Goal: Task Accomplishment & Management: Complete application form

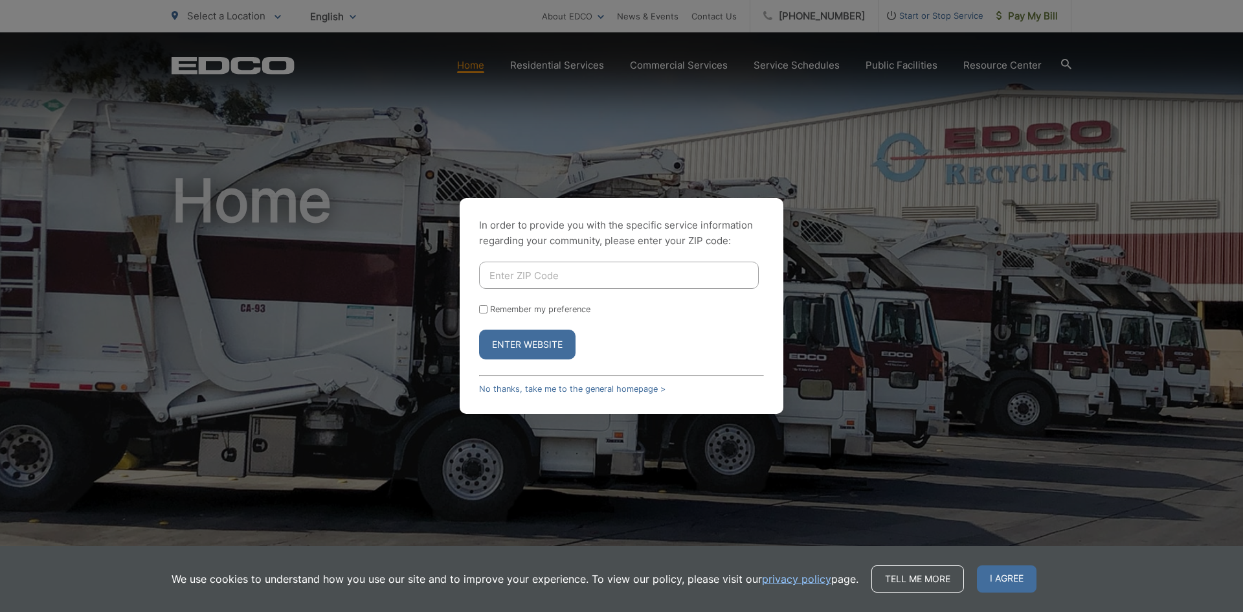
click at [561, 277] on input "Enter ZIP Code" at bounding box center [619, 275] width 280 height 27
type input "92020"
click at [479, 330] on button "Enter Website" at bounding box center [527, 345] width 96 height 30
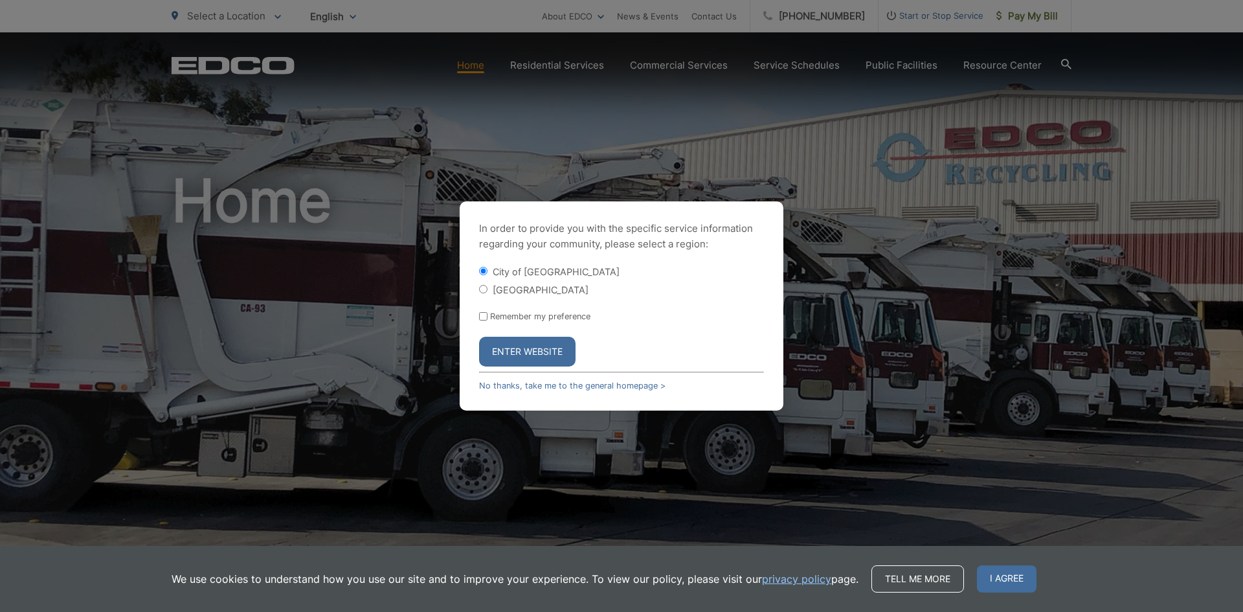
click at [554, 348] on button "Enter Website" at bounding box center [527, 352] width 96 height 30
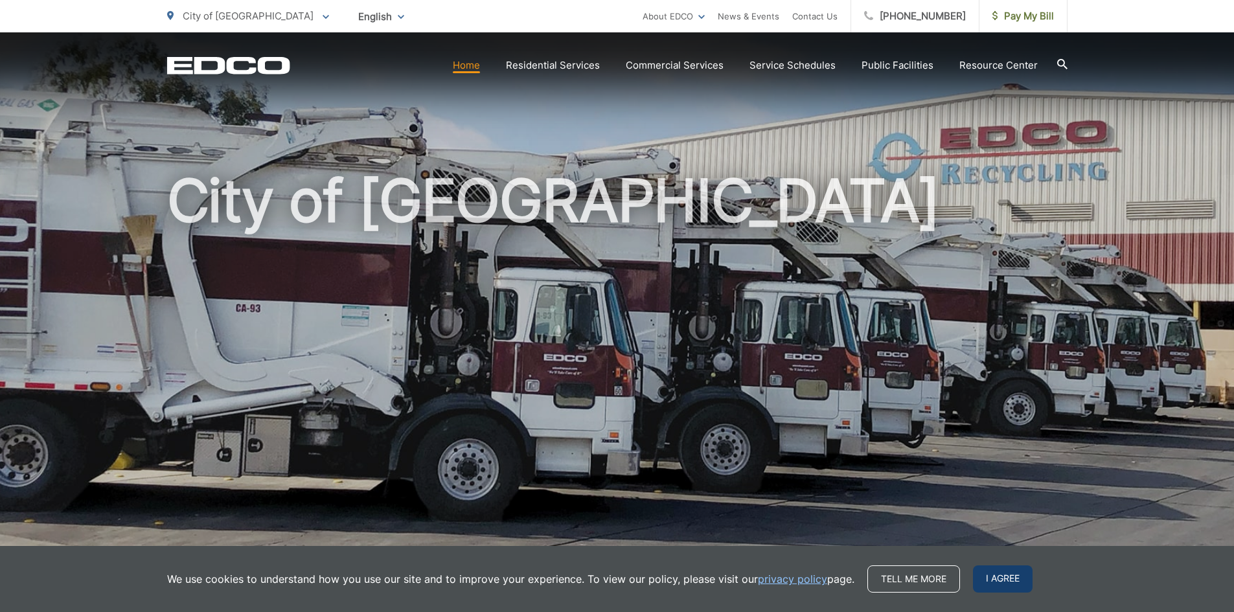
drag, startPoint x: 1243, startPoint y: 123, endPoint x: 1015, endPoint y: 571, distance: 501.9
click at [1015, 571] on span "I agree" at bounding box center [1003, 578] width 60 height 27
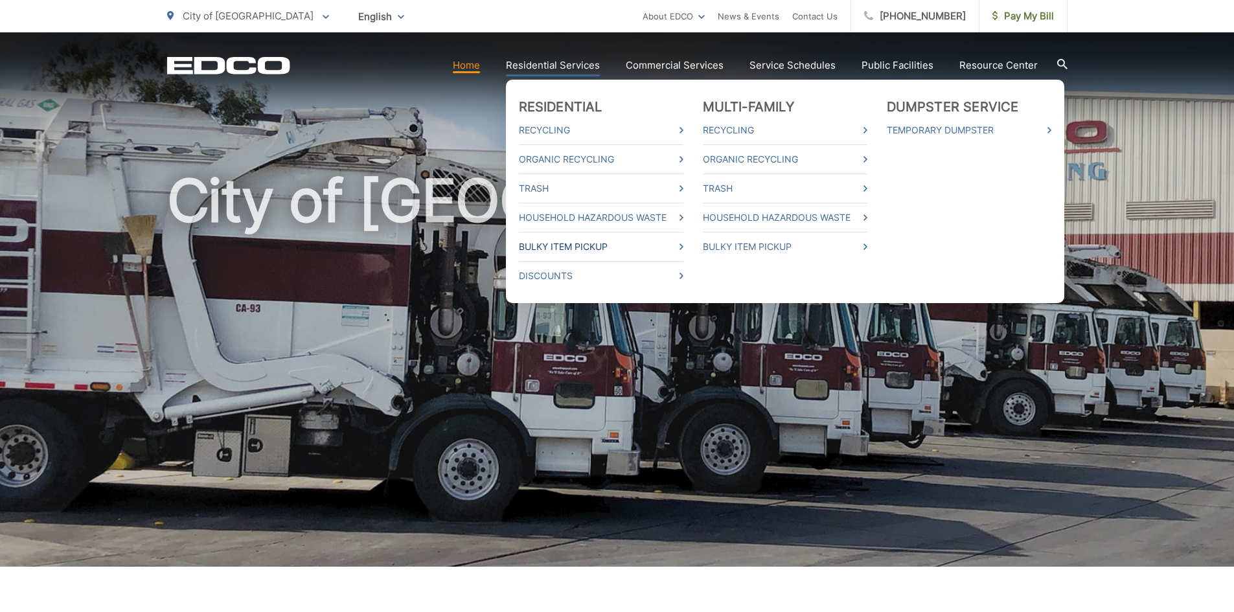
click at [673, 243] on link "Bulky Item Pickup" at bounding box center [601, 247] width 164 height 16
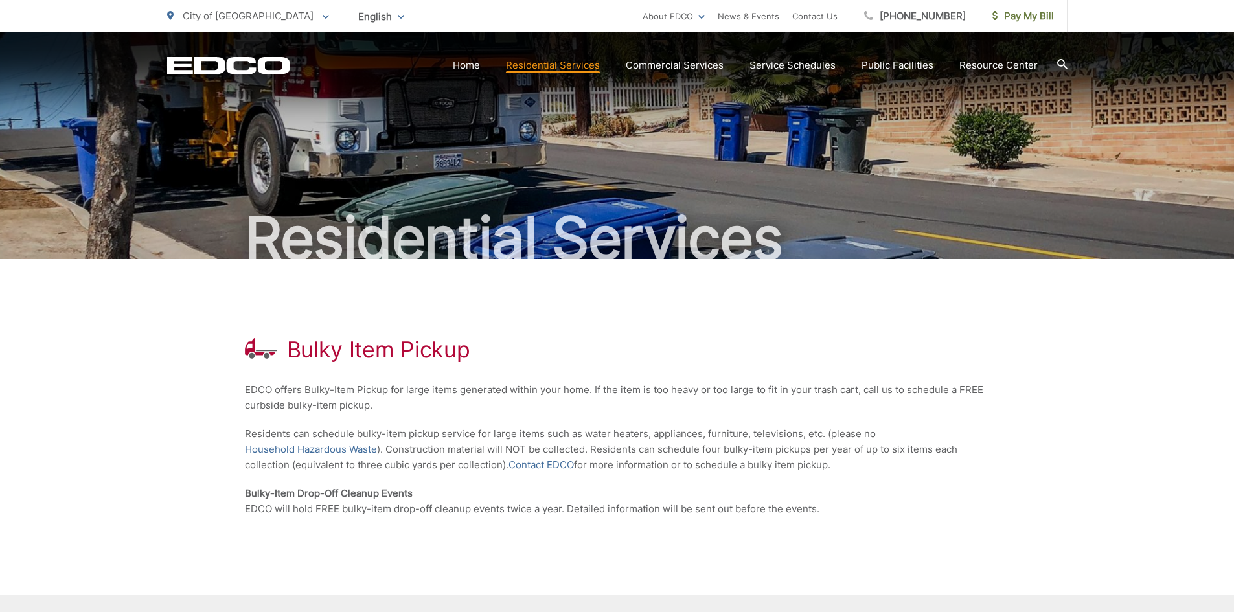
scroll to position [180, 0]
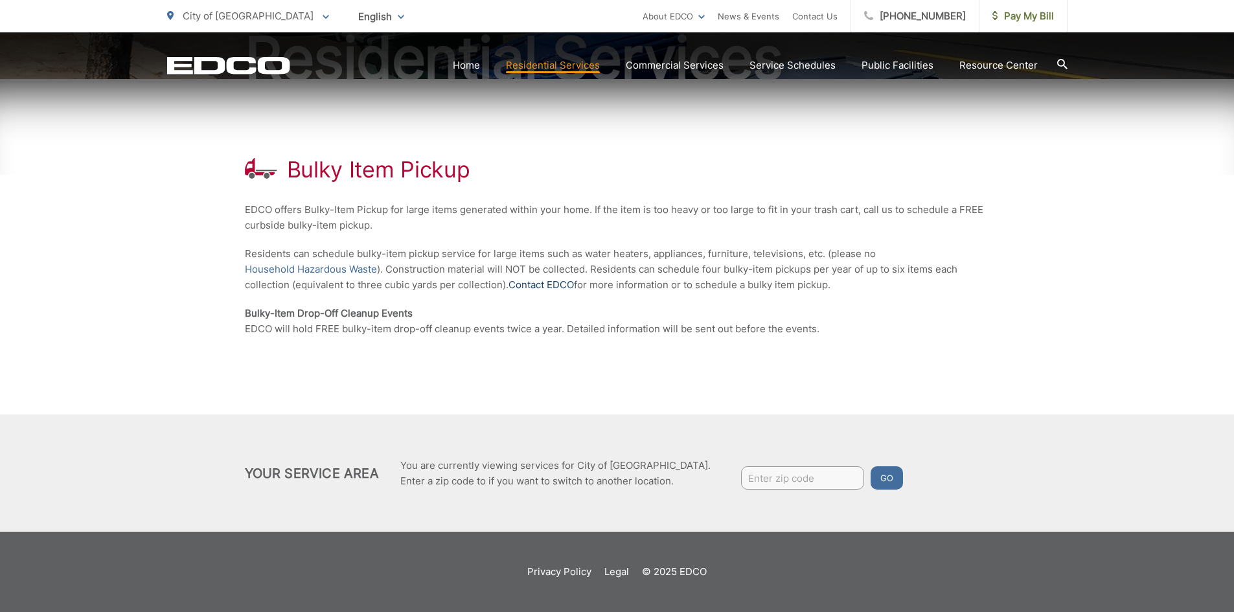
click at [552, 288] on link "Contact EDCO" at bounding box center [540, 285] width 65 height 16
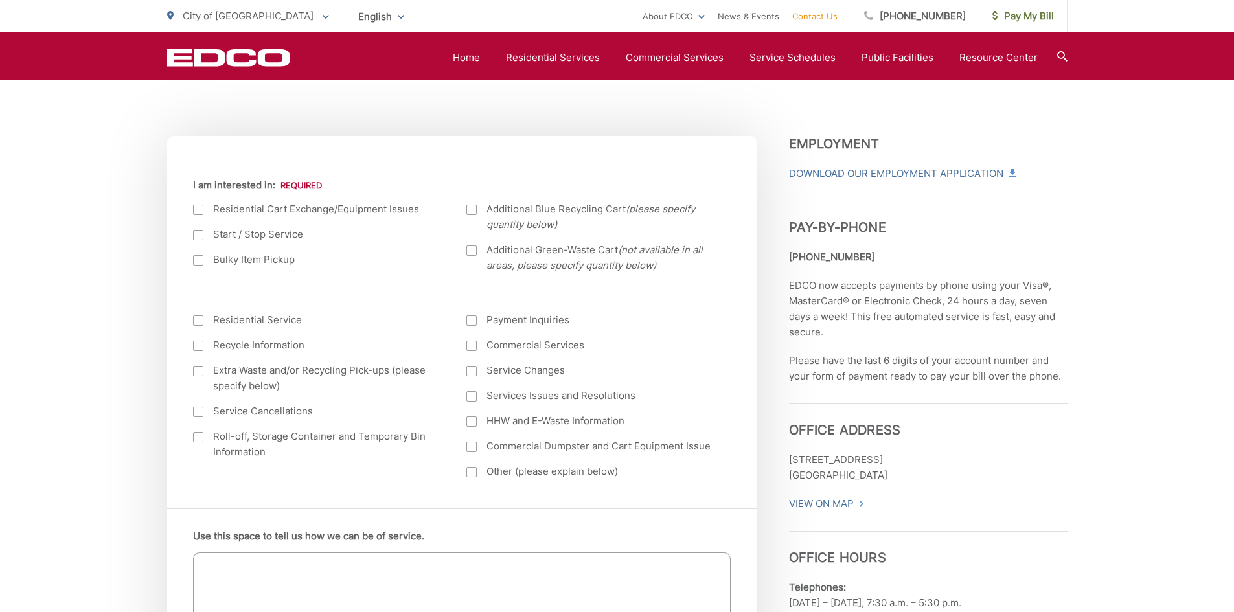
scroll to position [411, 0]
click at [200, 258] on div at bounding box center [198, 258] width 10 height 10
click at [0, 0] on input "Bulky Item Pickup" at bounding box center [0, 0] width 0 height 0
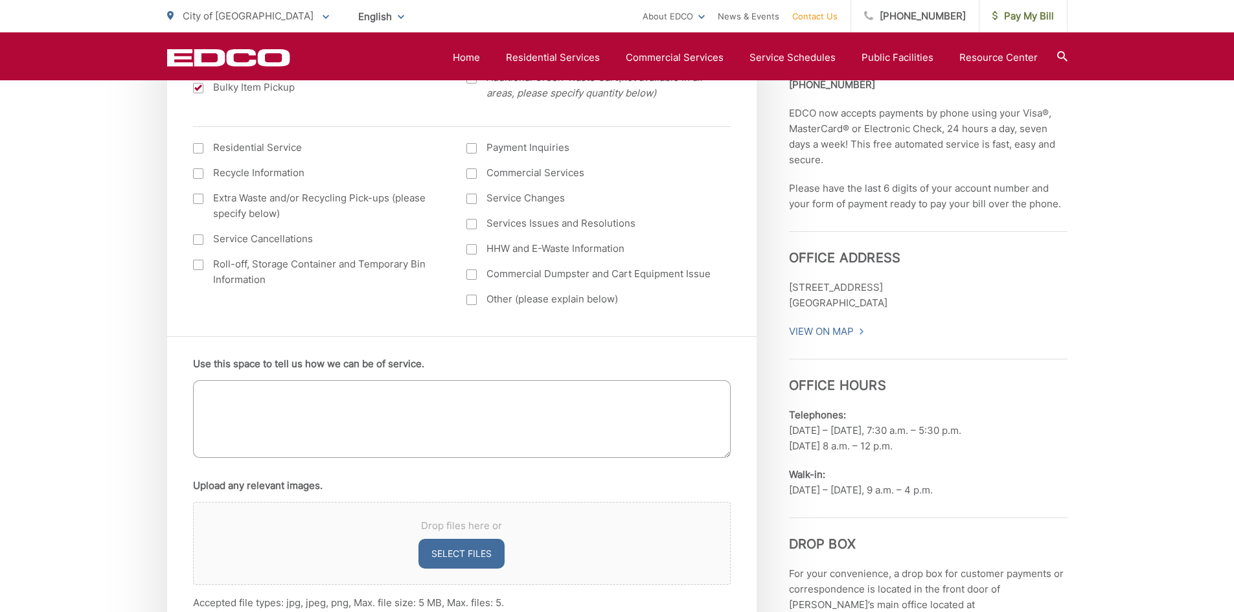
scroll to position [578, 0]
click at [271, 401] on textarea "Use this space to tell us how we can be of service." at bounding box center [461, 422] width 537 height 78
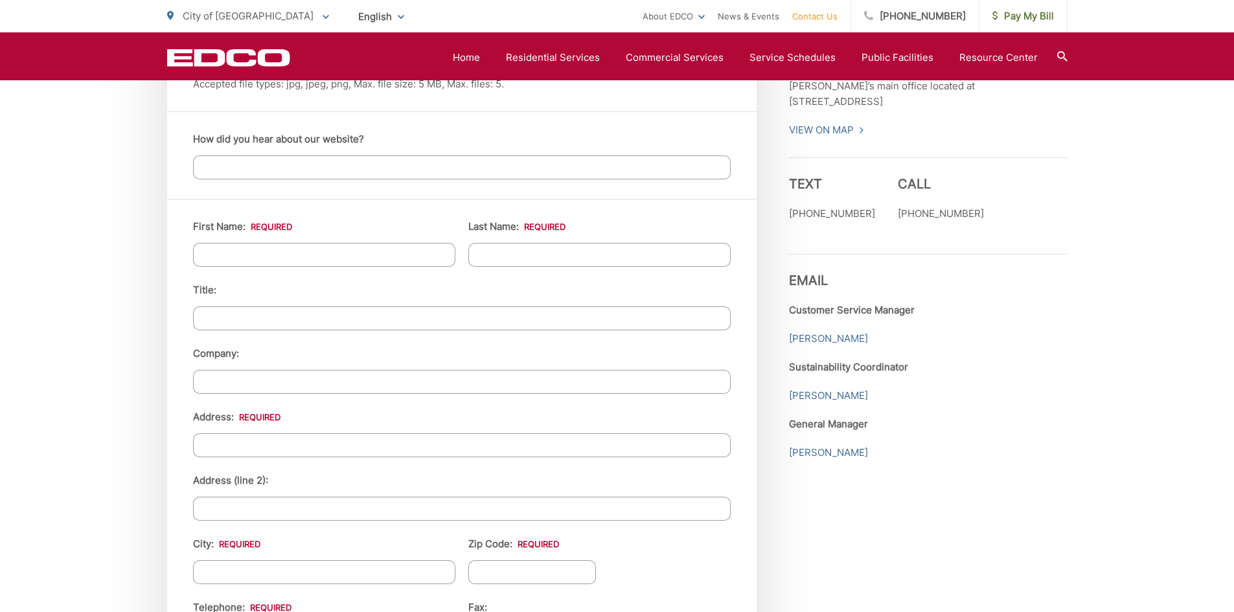
scroll to position [1050, 0]
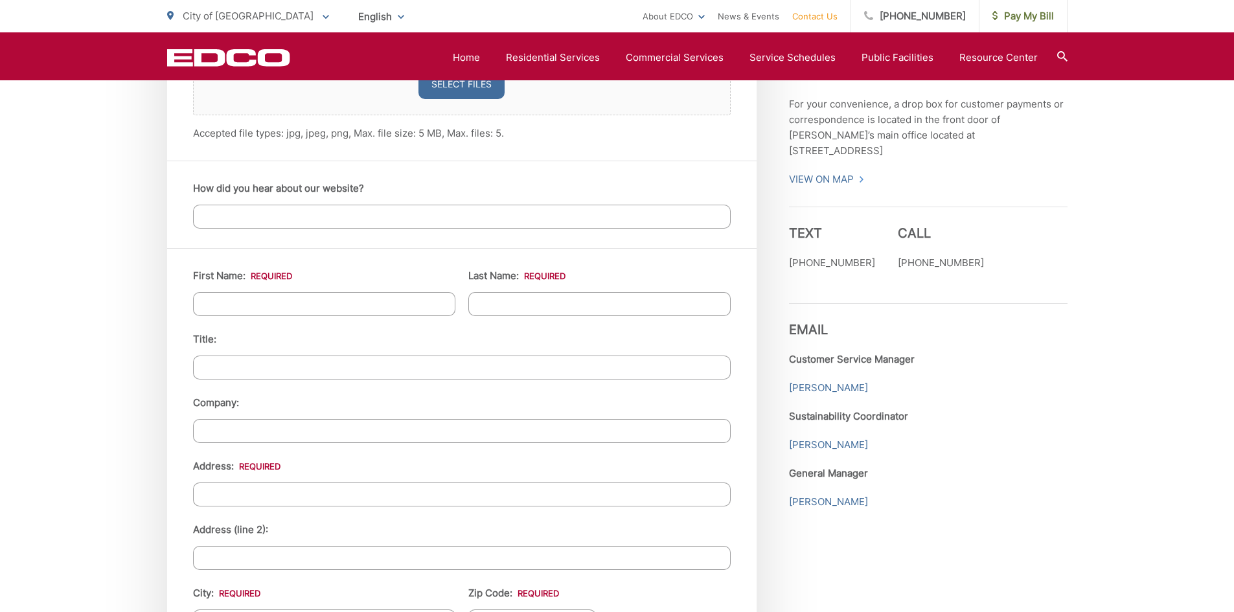
type textarea "pick up bulky chair"
click at [249, 310] on input "First Name: *" at bounding box center [324, 304] width 262 height 24
type input "John"
type input "Achuff"
type input "1865 altozano drive"
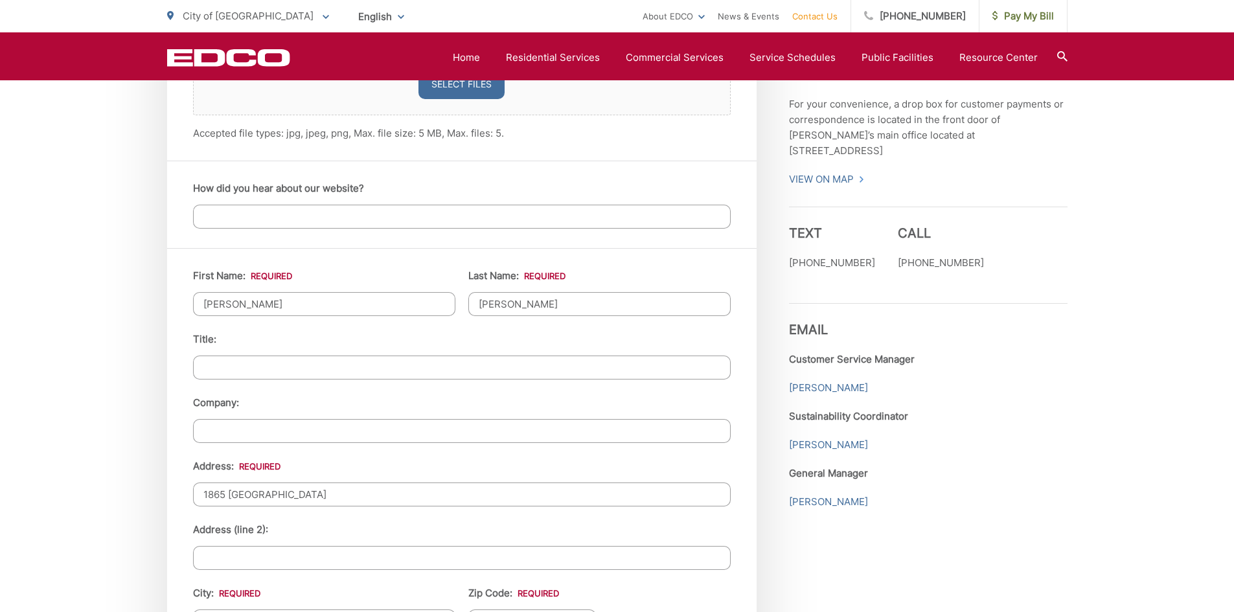
type input "el cajon"
type input "92020"
type input "6195622882"
type input "johnachuff1@gmail.com"
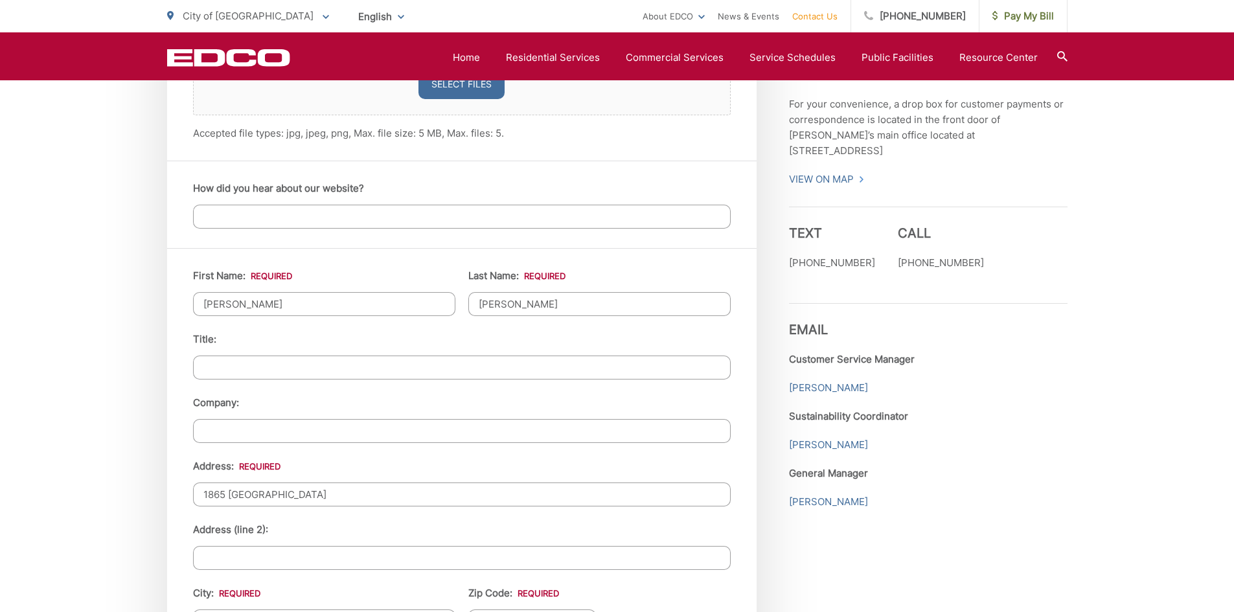
type input "(619) 562-2882"
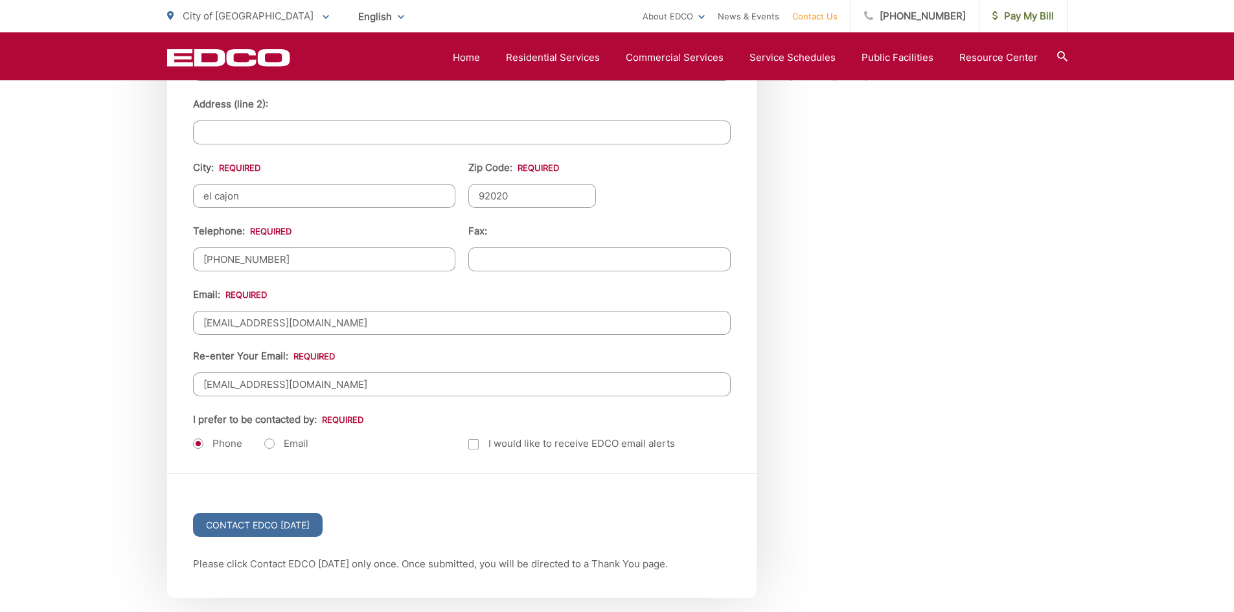
scroll to position [1513, 0]
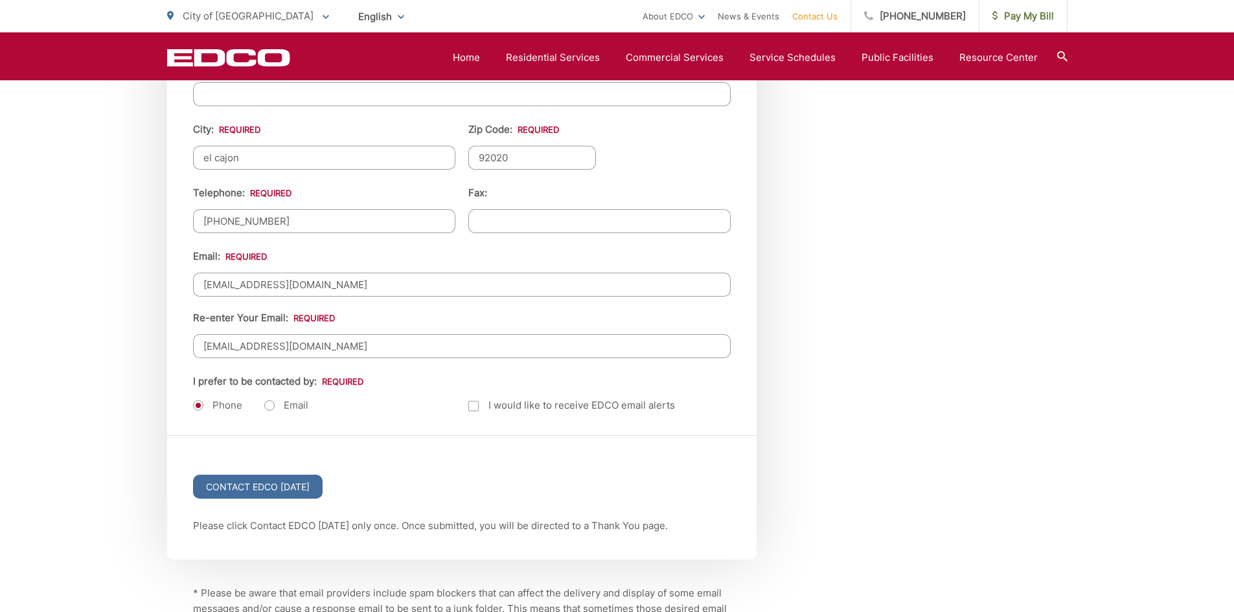
drag, startPoint x: 1241, startPoint y: 525, endPoint x: 264, endPoint y: 406, distance: 985.0
click at [264, 406] on label "Email" at bounding box center [286, 405] width 44 height 13
radio input "true"
click at [246, 492] on input "Contact EDCO Today" at bounding box center [258, 487] width 130 height 24
